Goal: Task Accomplishment & Management: Manage account settings

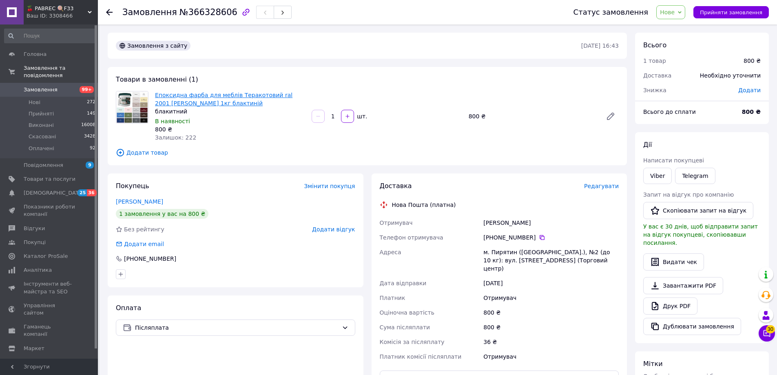
click at [242, 94] on link "Епоксидна фарба для меблів Теракотовий ral 2001 [PERSON_NAME] 1кг блактиній" at bounding box center [223, 99] width 137 height 15
click at [40, 86] on span "Замовлення" at bounding box center [41, 89] width 34 height 7
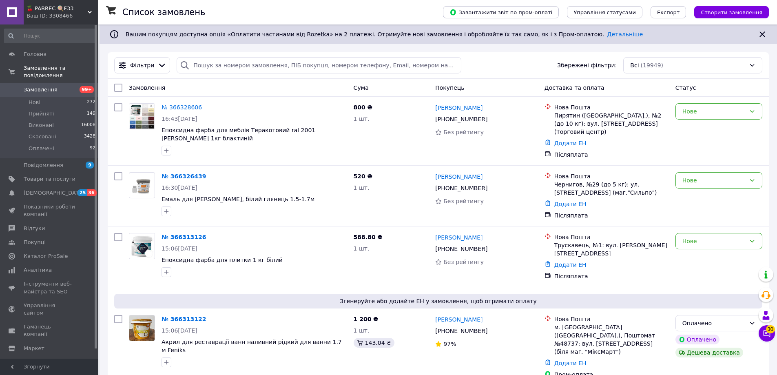
click at [46, 86] on span "Замовлення" at bounding box center [41, 89] width 34 height 7
